Goal: Information Seeking & Learning: Check status

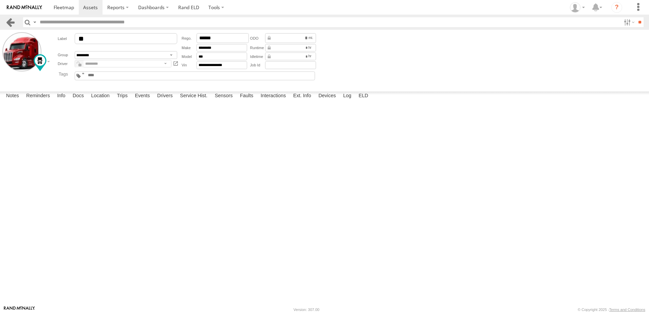
click at [9, 23] on link at bounding box center [10, 22] width 10 height 10
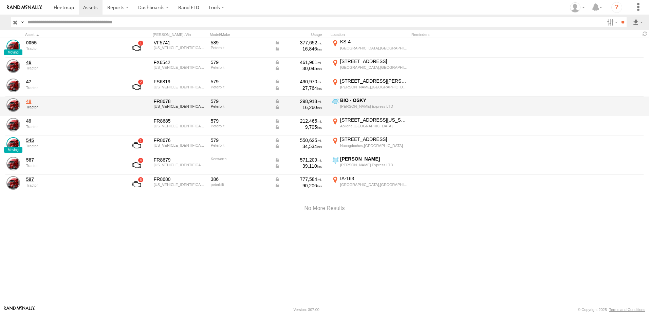
click at [30, 101] on link "48" at bounding box center [72, 101] width 93 height 6
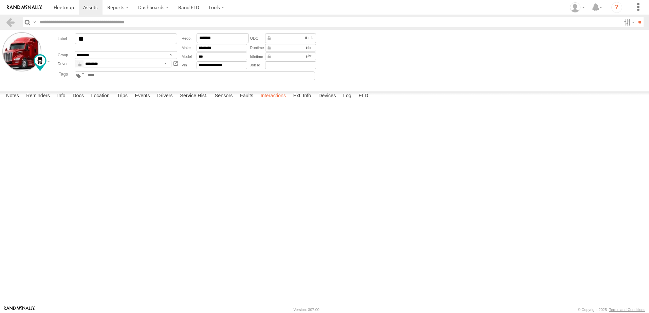
click at [278, 101] on label "Interactions" at bounding box center [273, 96] width 32 height 9
click at [10, 22] on link at bounding box center [10, 22] width 10 height 10
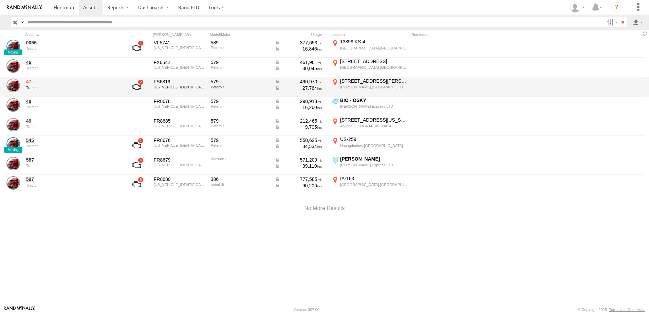
click at [29, 82] on link "47" at bounding box center [72, 82] width 93 height 6
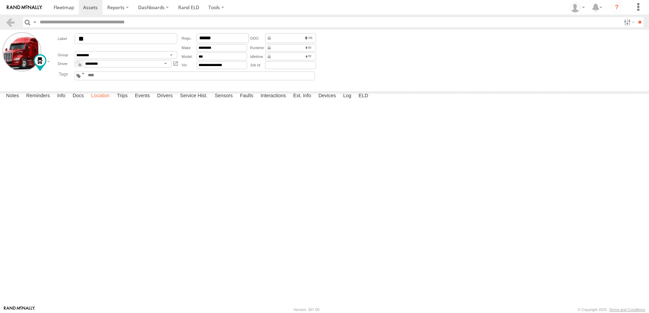
click at [106, 101] on label "Location" at bounding box center [100, 96] width 25 height 9
click at [0, 0] on label at bounding box center [0, 0] width 0 height 0
click at [0, 0] on span "Basemaps" at bounding box center [0, 0] width 0 height 0
click at [0, 0] on span "Satellite + Roadmap" at bounding box center [0, 0] width 0 height 0
drag, startPoint x: 327, startPoint y: 197, endPoint x: 315, endPoint y: 100, distance: 97.4
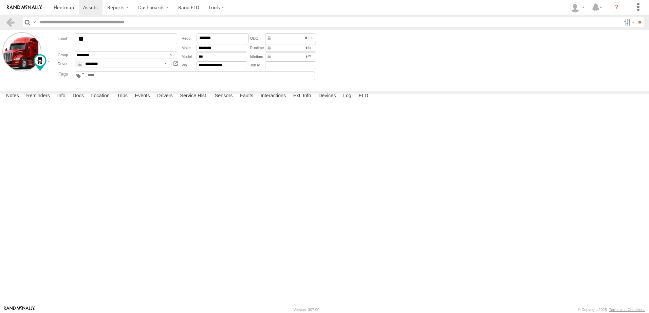
click at [0, 0] on div "47" at bounding box center [0, 0] width 0 height 0
click at [12, 19] on link at bounding box center [10, 22] width 10 height 10
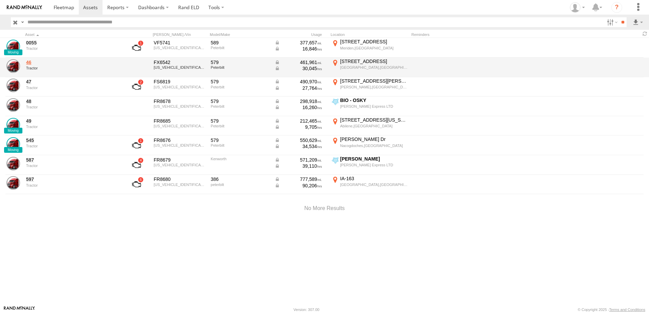
click at [30, 62] on link "46" at bounding box center [72, 62] width 93 height 6
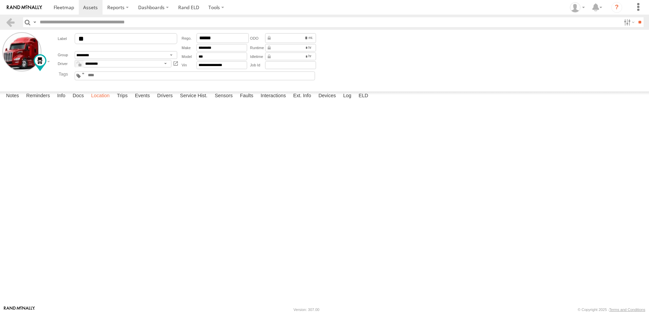
click at [104, 101] on label "Location" at bounding box center [100, 96] width 25 height 9
click at [14, 18] on link at bounding box center [10, 22] width 10 height 10
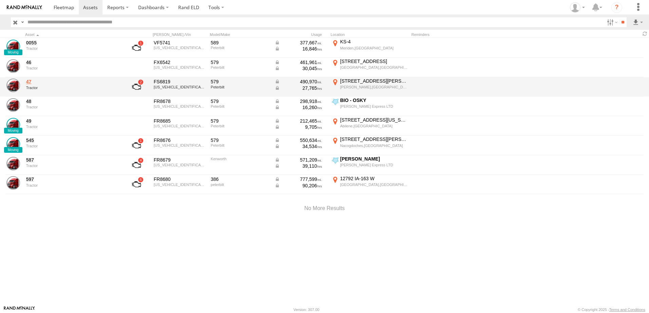
click at [30, 81] on link "47" at bounding box center [72, 82] width 93 height 6
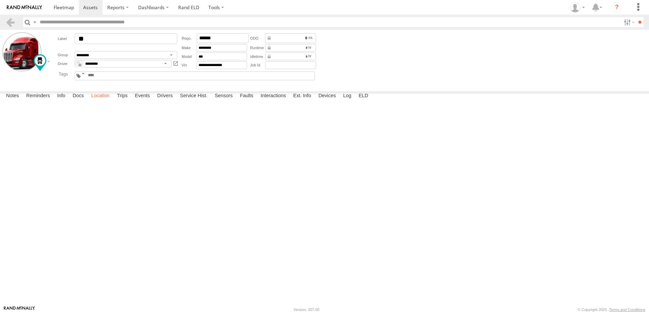
click at [99, 101] on label "Location" at bounding box center [100, 96] width 25 height 9
click at [5, 21] on header "Search Query Asset ID Asset Label Registration Manufacturer Model VIN Job ID" at bounding box center [324, 22] width 649 height 15
click at [58, 4] on link at bounding box center [64, 7] width 30 height 15
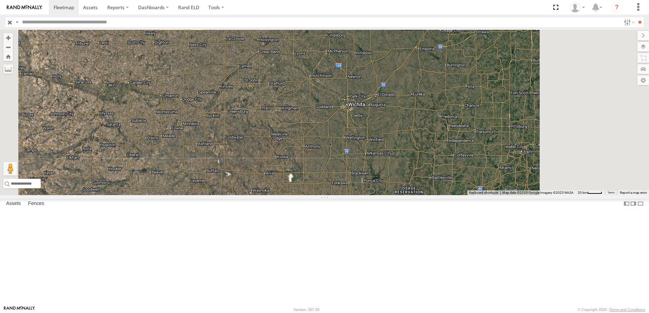
drag, startPoint x: 404, startPoint y: 89, endPoint x: 306, endPoint y: 249, distance: 188.2
click at [306, 195] on div "545 0055 48 47 46 49" at bounding box center [324, 113] width 649 height 166
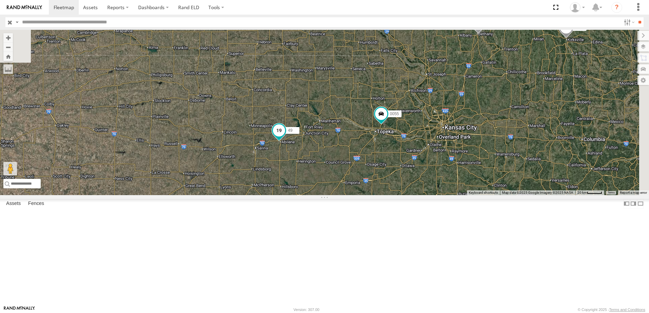
click at [285, 137] on span at bounding box center [279, 131] width 12 height 12
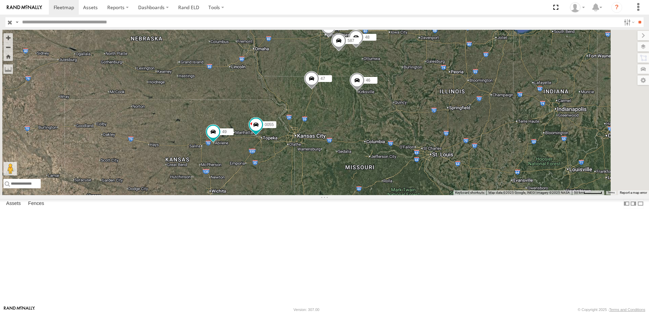
click at [0, 0] on div "47" at bounding box center [0, 0] width 0 height 0
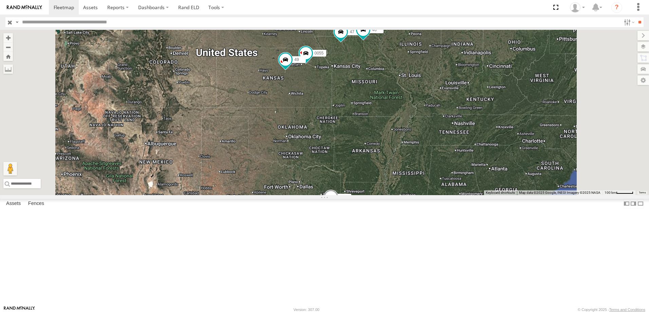
click at [0, 0] on div "597" at bounding box center [0, 0] width 0 height 0
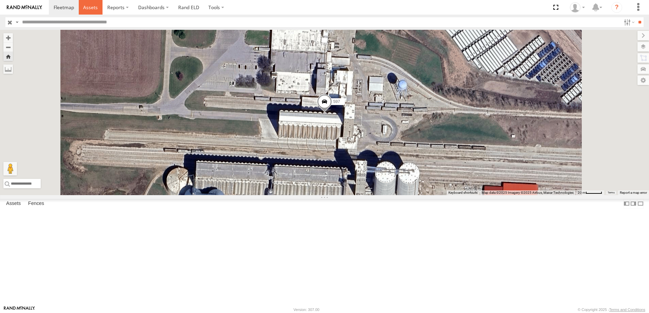
click at [83, 7] on link at bounding box center [91, 7] width 24 height 15
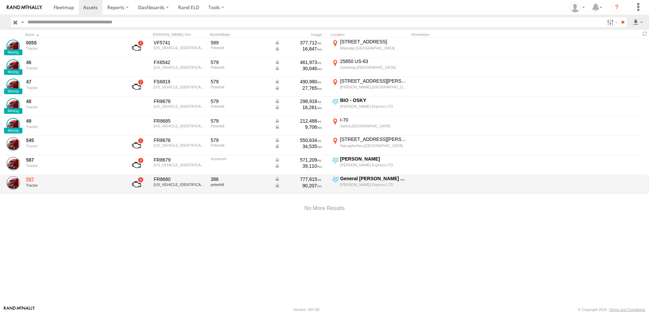
click at [32, 180] on link "597" at bounding box center [72, 179] width 93 height 6
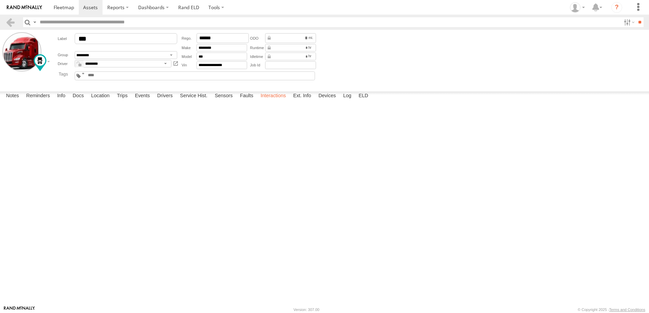
click at [278, 101] on label "Interactions" at bounding box center [273, 96] width 32 height 9
click at [102, 101] on label "Location" at bounding box center [100, 96] width 25 height 9
click at [145, 101] on label "Events" at bounding box center [142, 96] width 22 height 9
click at [11, 21] on link at bounding box center [10, 22] width 10 height 10
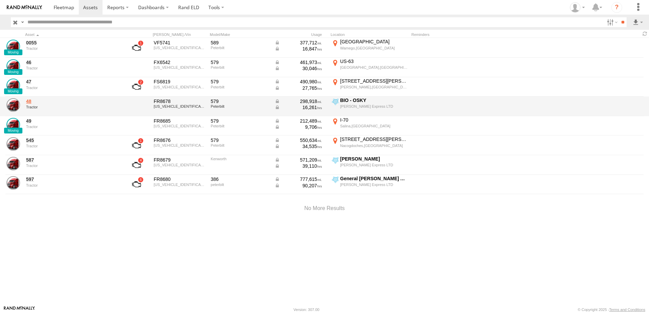
click at [28, 100] on link "48" at bounding box center [72, 101] width 93 height 6
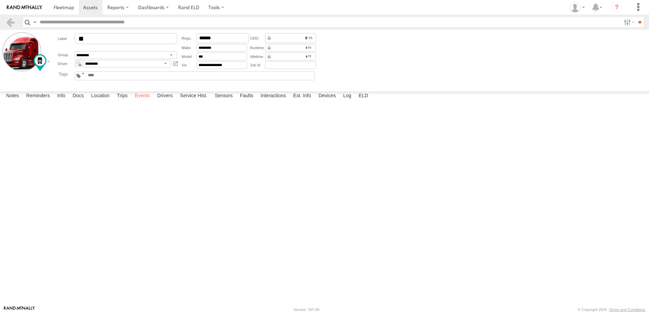
click at [147, 101] on label "Events" at bounding box center [142, 96] width 22 height 9
click at [13, 22] on link at bounding box center [10, 22] width 10 height 10
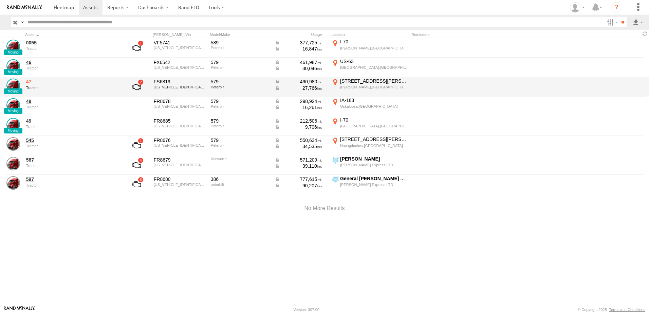
click at [27, 82] on link "47" at bounding box center [72, 82] width 93 height 6
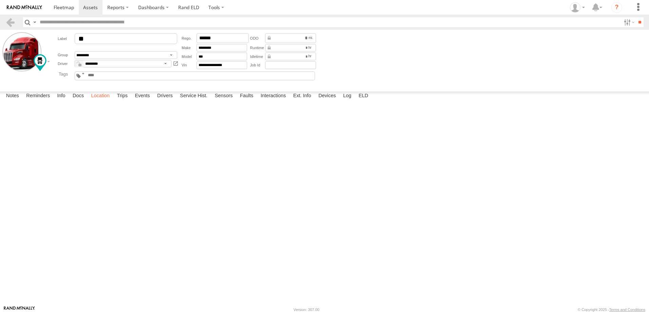
click at [109, 101] on label "Location" at bounding box center [100, 96] width 25 height 9
click at [147, 101] on label "Events" at bounding box center [142, 96] width 22 height 9
click at [9, 22] on link at bounding box center [10, 22] width 10 height 10
